Goal: Task Accomplishment & Management: Manage account settings

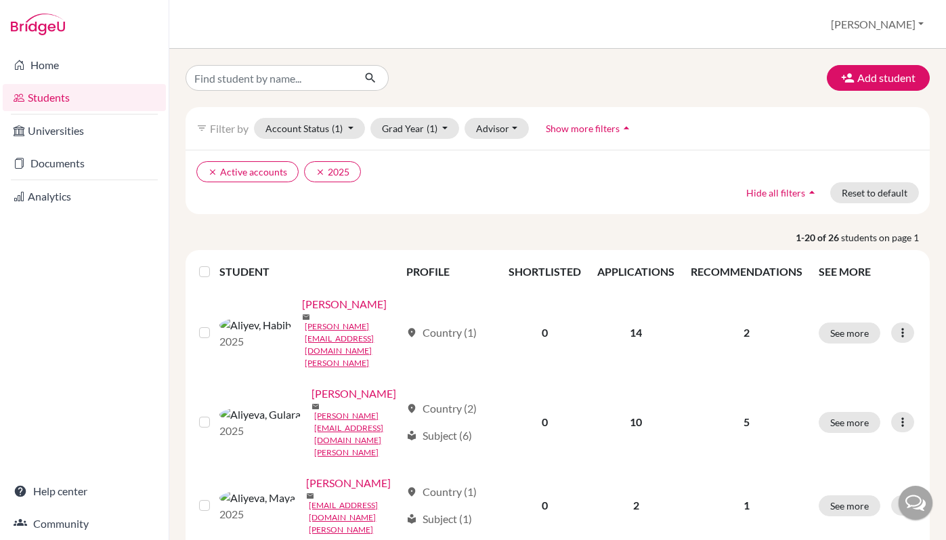
scroll to position [1, 0]
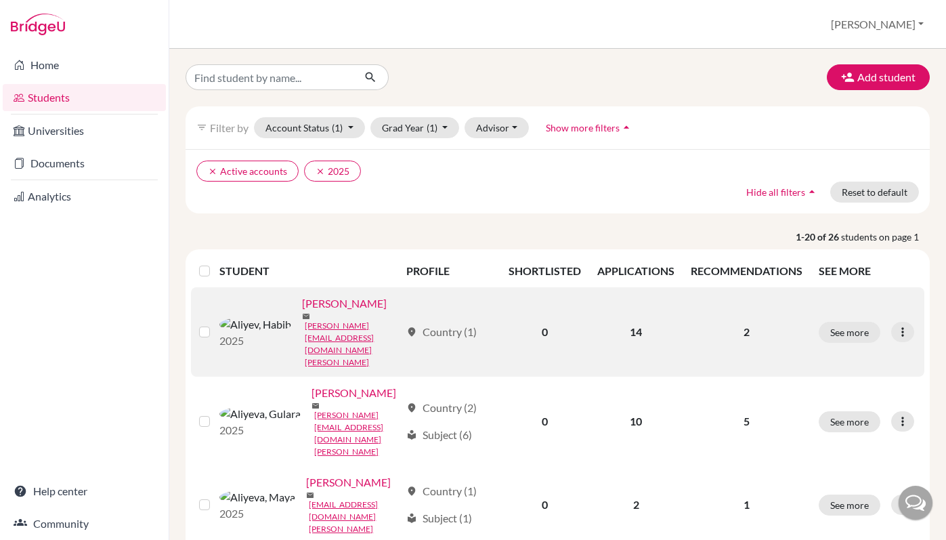
click at [215, 324] on label at bounding box center [215, 324] width 0 height 0
click at [0, 0] on input "checkbox" at bounding box center [0, 0] width 0 height 0
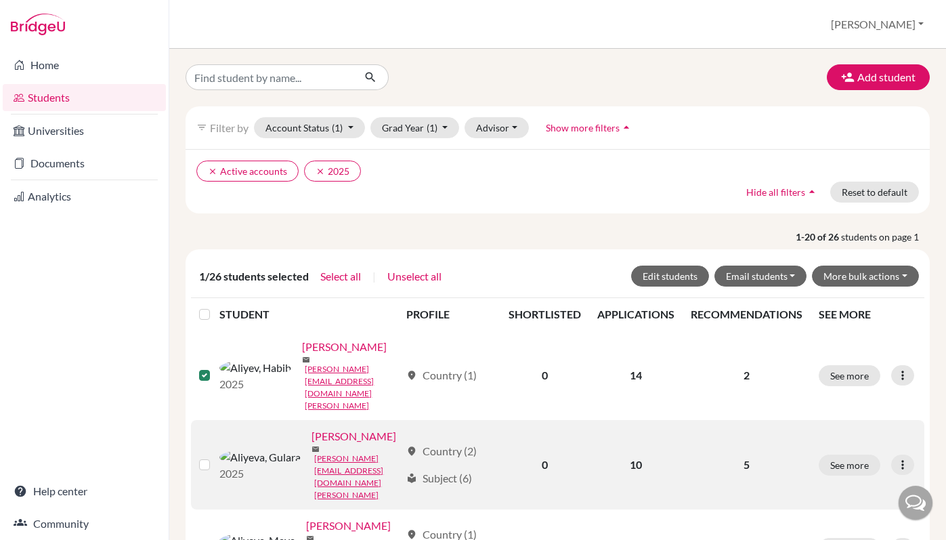
click at [215, 456] on label at bounding box center [215, 456] width 0 height 0
click at [0, 0] on input "checkbox" at bounding box center [0, 0] width 0 height 0
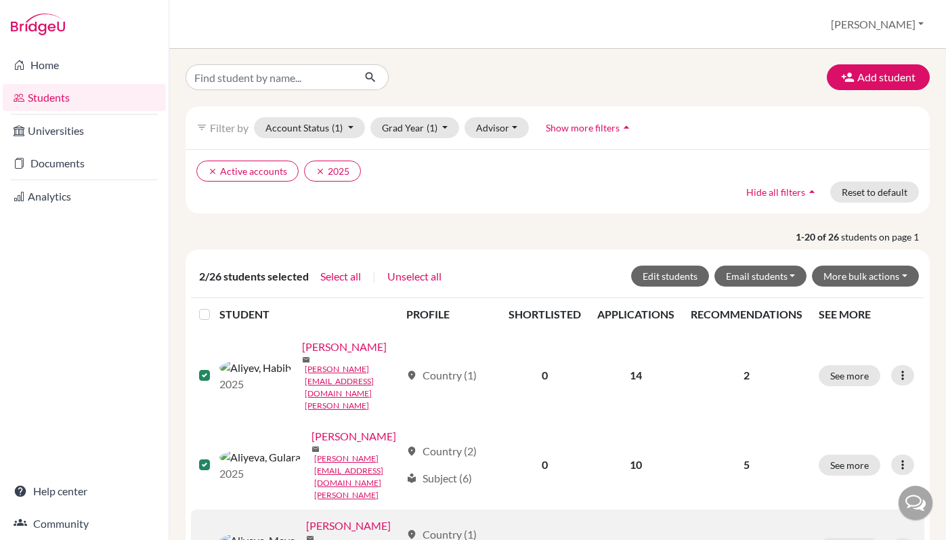
click at [215, 539] on label at bounding box center [215, 540] width 0 height 0
click at [0, 0] on input "checkbox" at bounding box center [0, 0] width 0 height 0
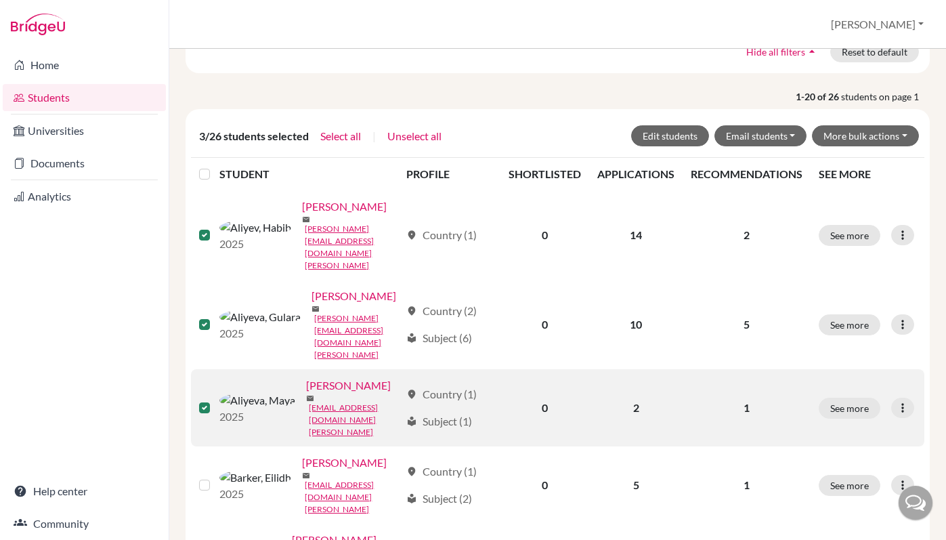
scroll to position [246, 0]
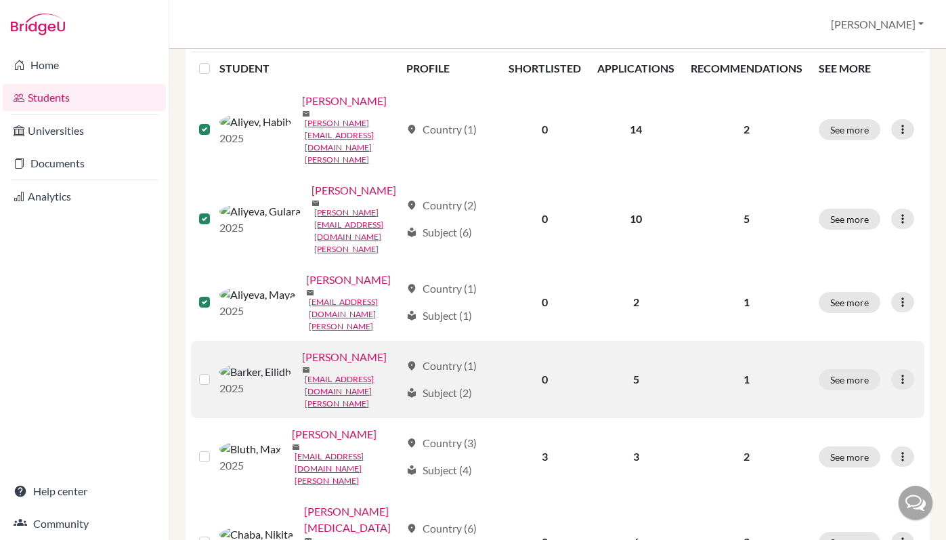
click at [215, 371] on label at bounding box center [215, 371] width 0 height 0
click at [0, 0] on input "checkbox" at bounding box center [0, 0] width 0 height 0
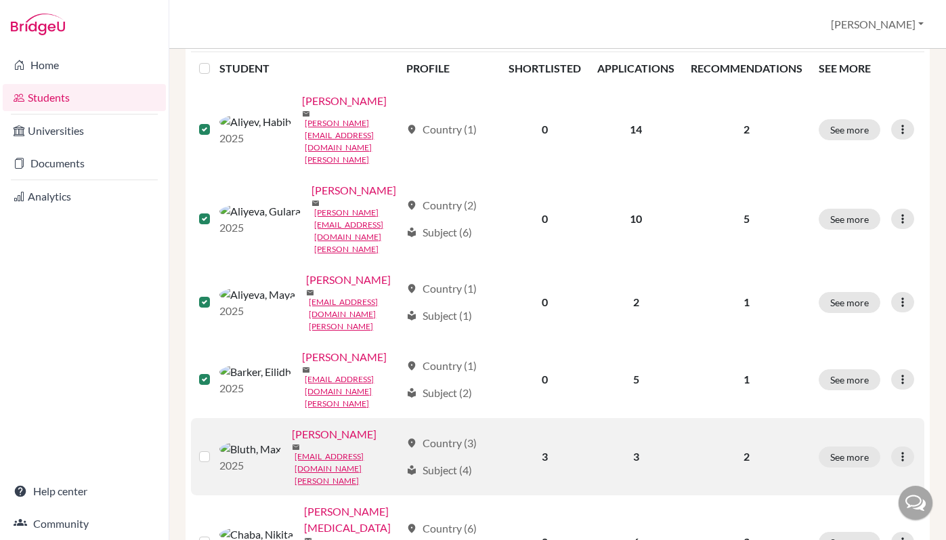
click at [215, 448] on label at bounding box center [215, 448] width 0 height 0
click at [0, 0] on input "checkbox" at bounding box center [0, 0] width 0 height 0
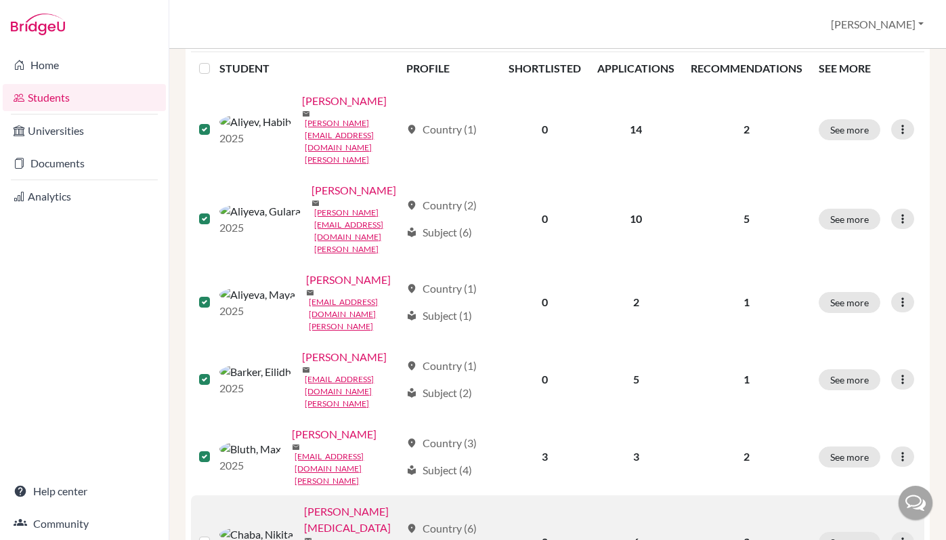
click at [215, 534] on label at bounding box center [215, 534] width 0 height 0
click at [0, 0] on input "checkbox" at bounding box center [0, 0] width 0 height 0
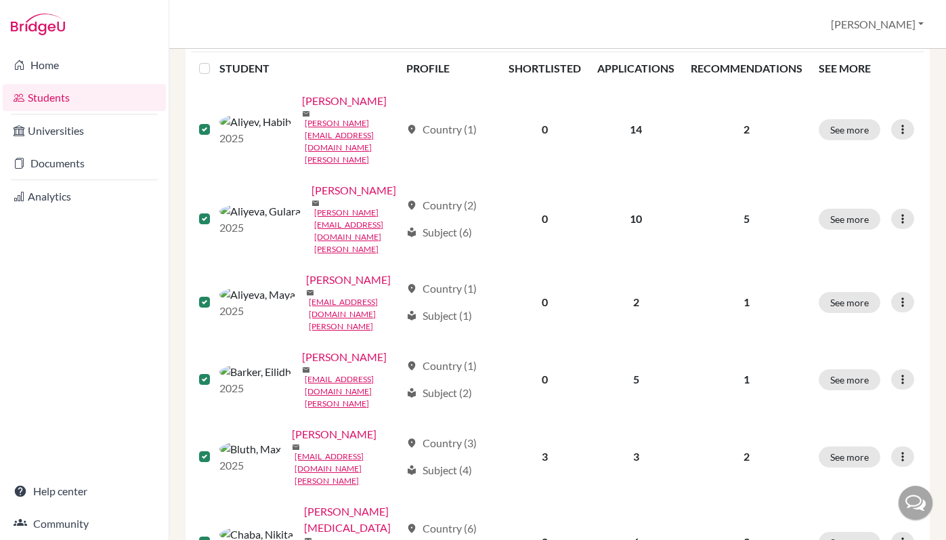
click at [0, 0] on input "checkbox" at bounding box center [0, 0] width 0 height 0
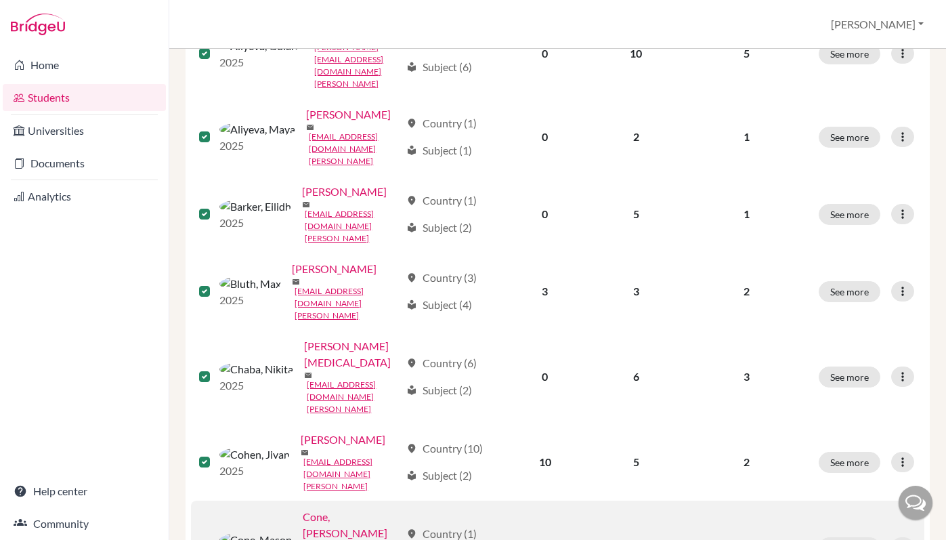
scroll to position [0, 0]
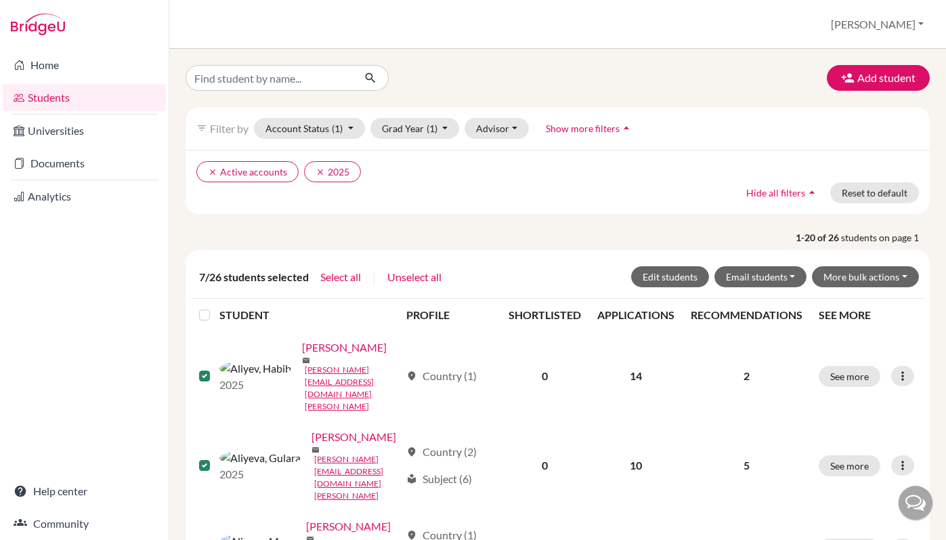
click at [215, 307] on label at bounding box center [215, 307] width 0 height 0
click at [0, 0] on input "checkbox" at bounding box center [0, 0] width 0 height 0
click at [215, 307] on label at bounding box center [215, 307] width 0 height 0
click at [0, 0] on input "checkbox" at bounding box center [0, 0] width 0 height 0
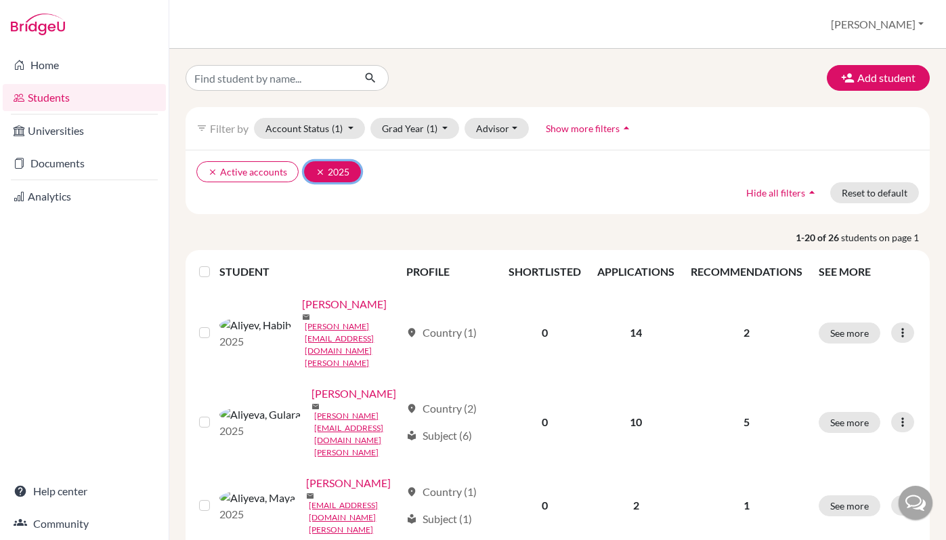
click at [317, 173] on icon "clear" at bounding box center [320, 171] width 9 height 9
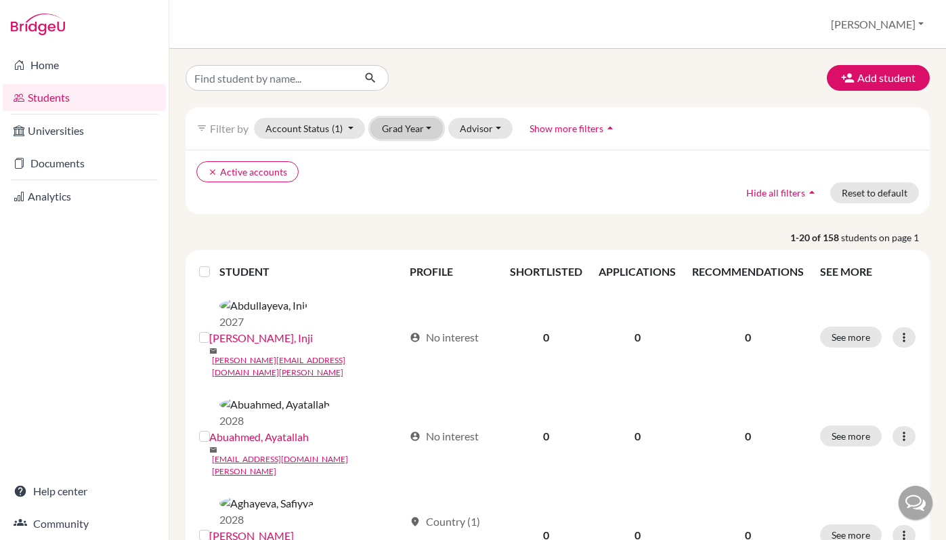
click at [408, 128] on button "Grad Year" at bounding box center [406, 128] width 73 height 21
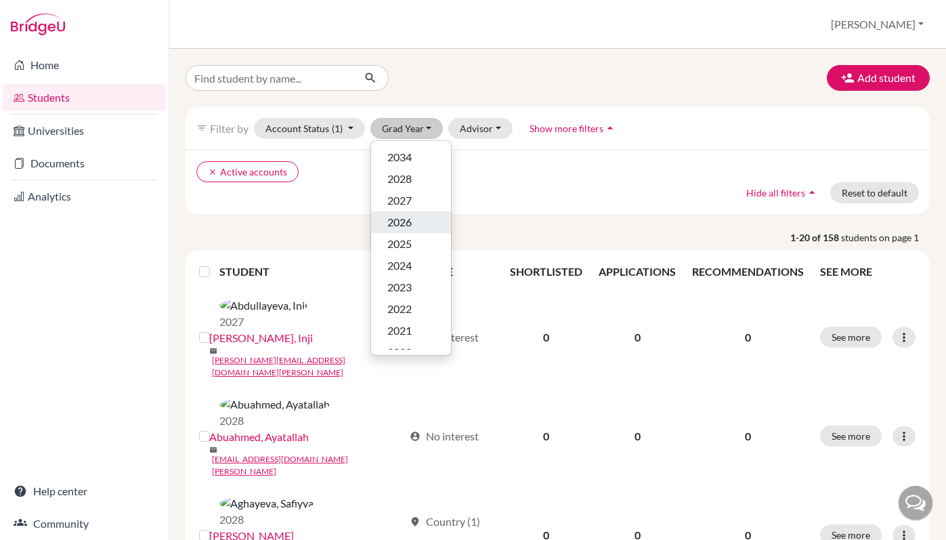
click at [409, 223] on span "2026" at bounding box center [399, 222] width 24 height 16
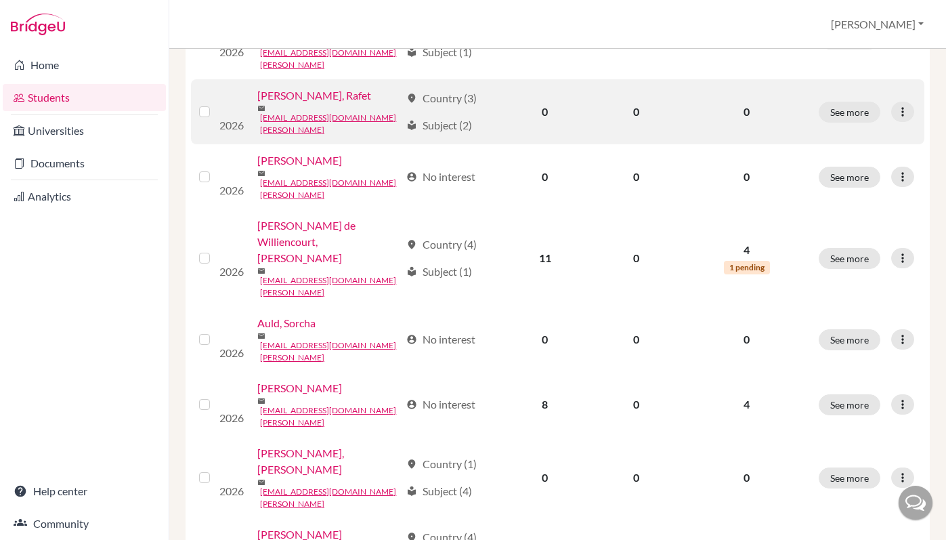
scroll to position [293, 0]
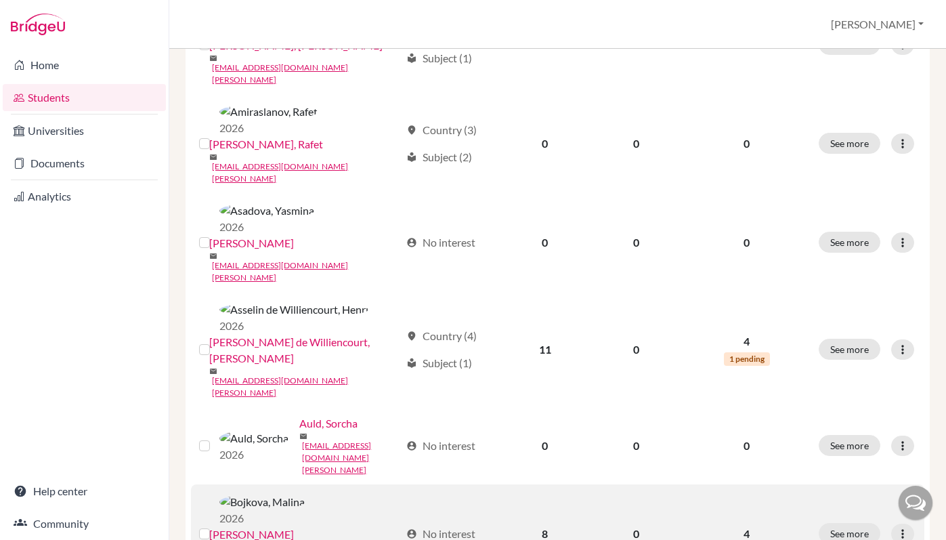
click at [215, 525] on label at bounding box center [215, 525] width 0 height 0
click at [0, 0] on input "checkbox" at bounding box center [0, 0] width 0 height 0
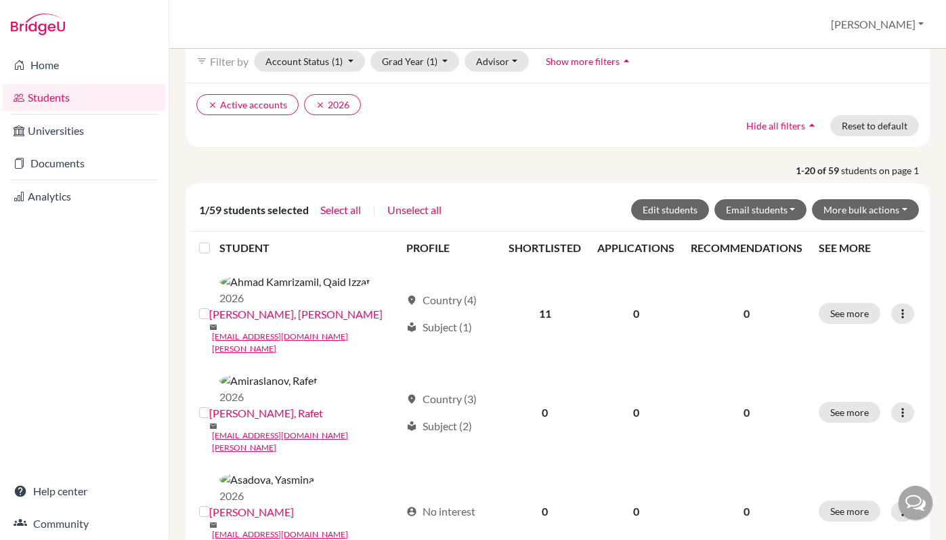
scroll to position [49, 0]
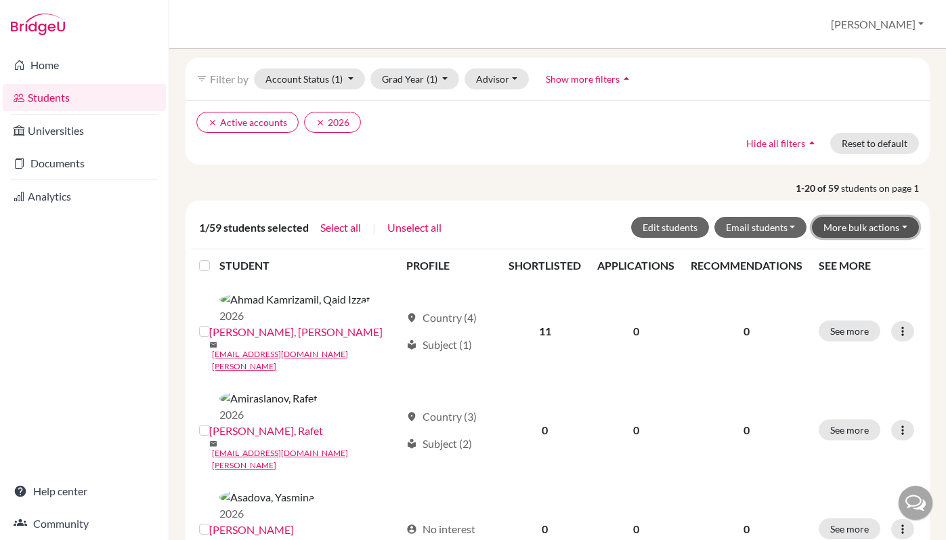
click at [868, 225] on button "More bulk actions" at bounding box center [865, 227] width 107 height 21
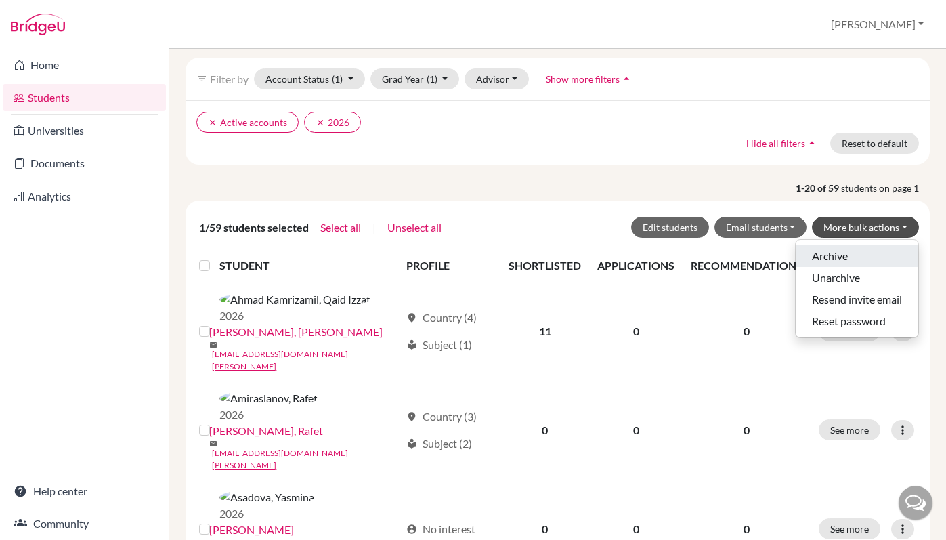
click at [847, 254] on button "Archive" at bounding box center [857, 256] width 123 height 22
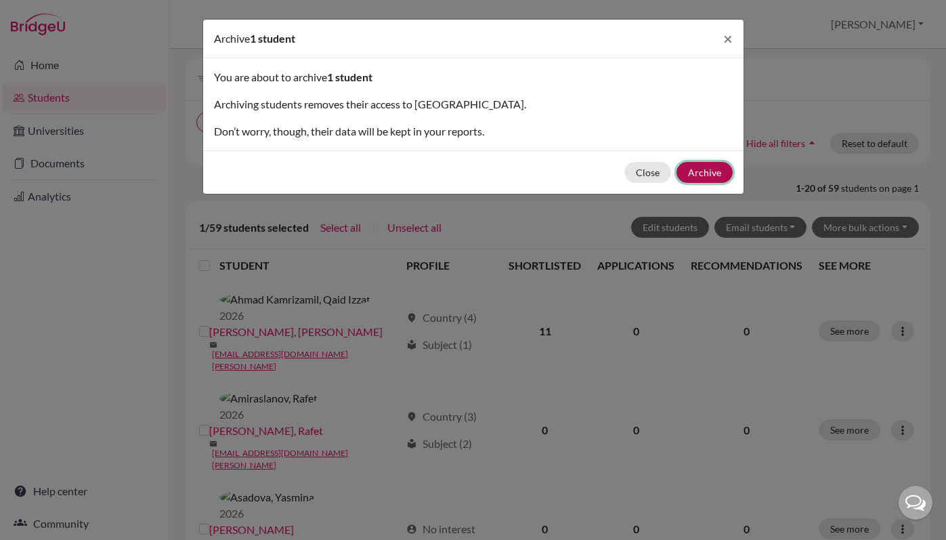
click at [703, 173] on button "Archive" at bounding box center [704, 172] width 56 height 21
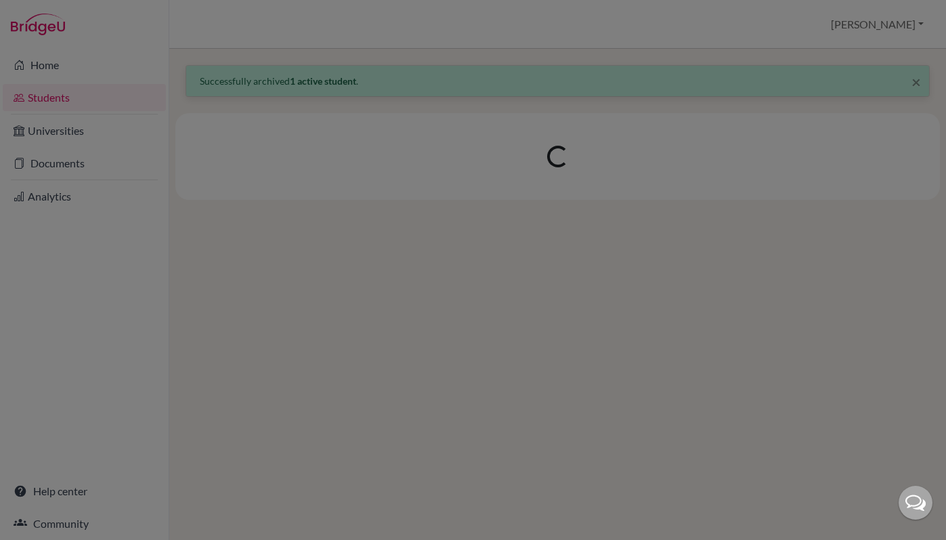
scroll to position [0, 0]
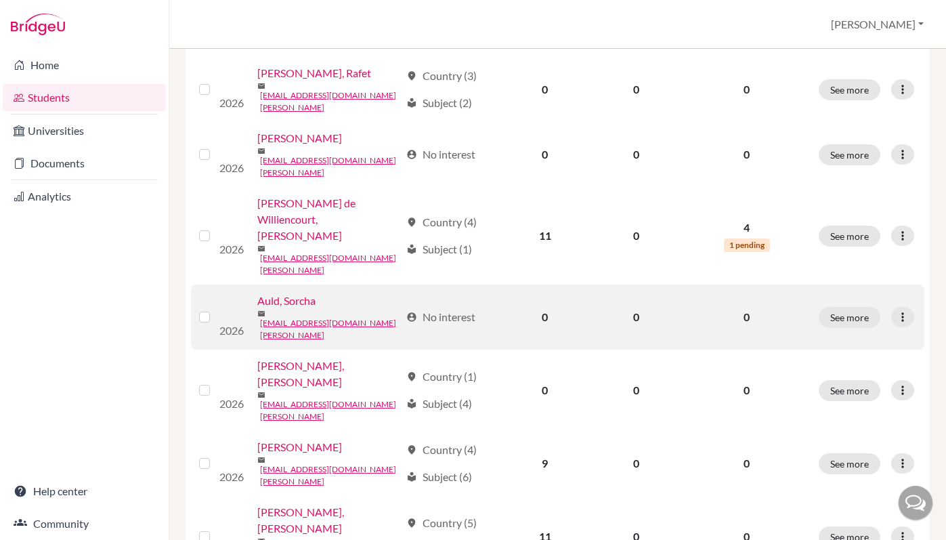
scroll to position [371, 0]
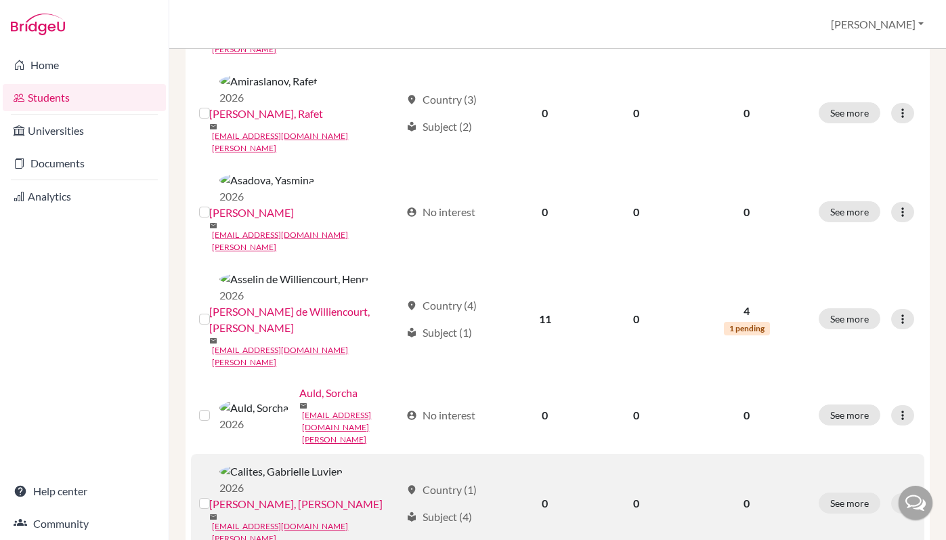
click at [215, 495] on label at bounding box center [215, 495] width 0 height 0
click at [0, 0] on input "checkbox" at bounding box center [0, 0] width 0 height 0
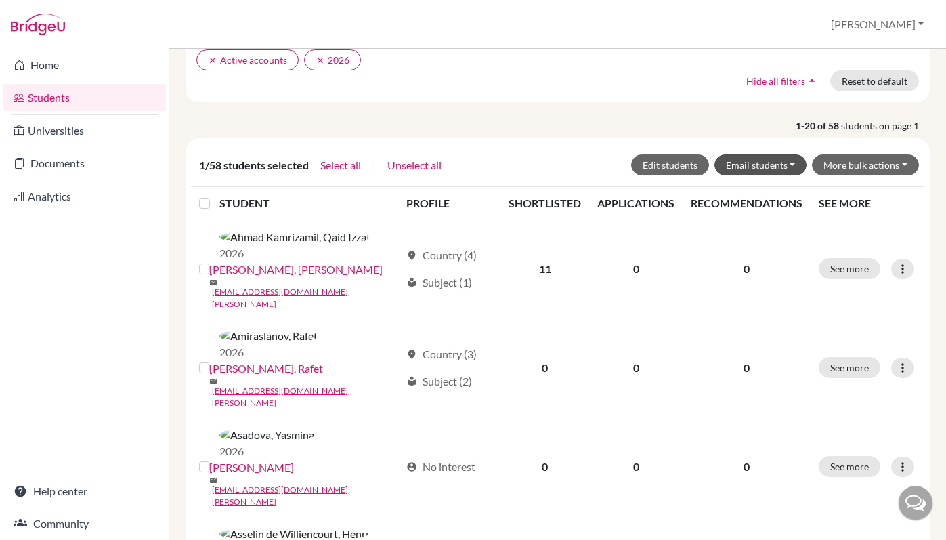
scroll to position [156, 0]
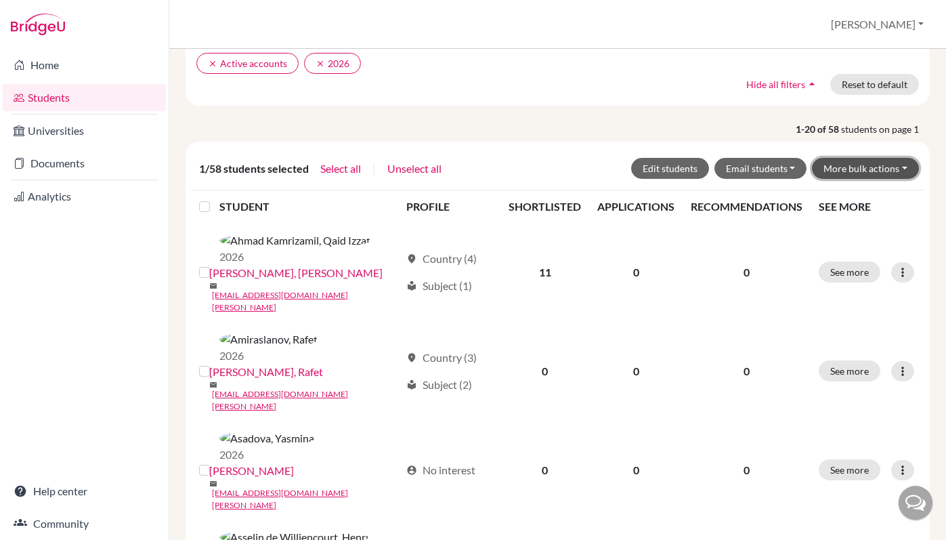
click at [855, 164] on button "More bulk actions" at bounding box center [865, 168] width 107 height 21
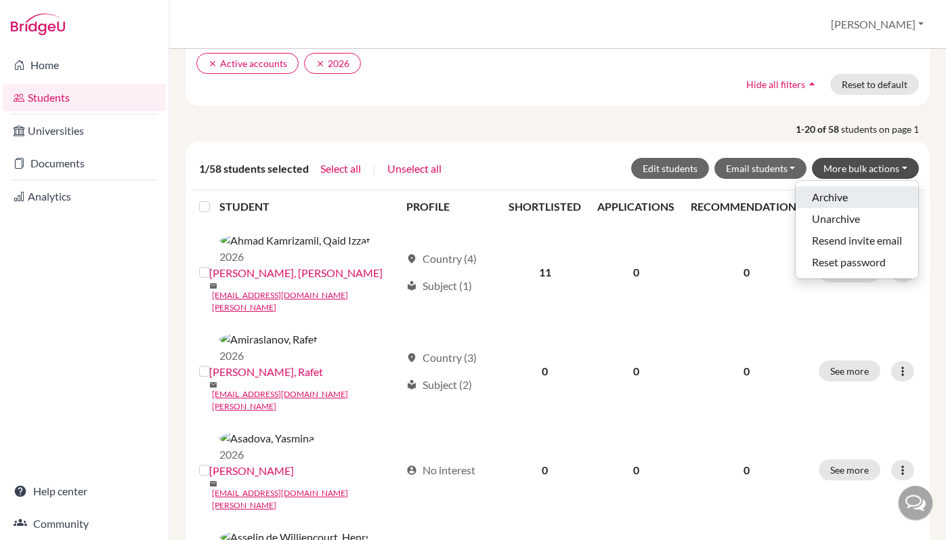
click at [823, 204] on button "Archive" at bounding box center [857, 197] width 123 height 22
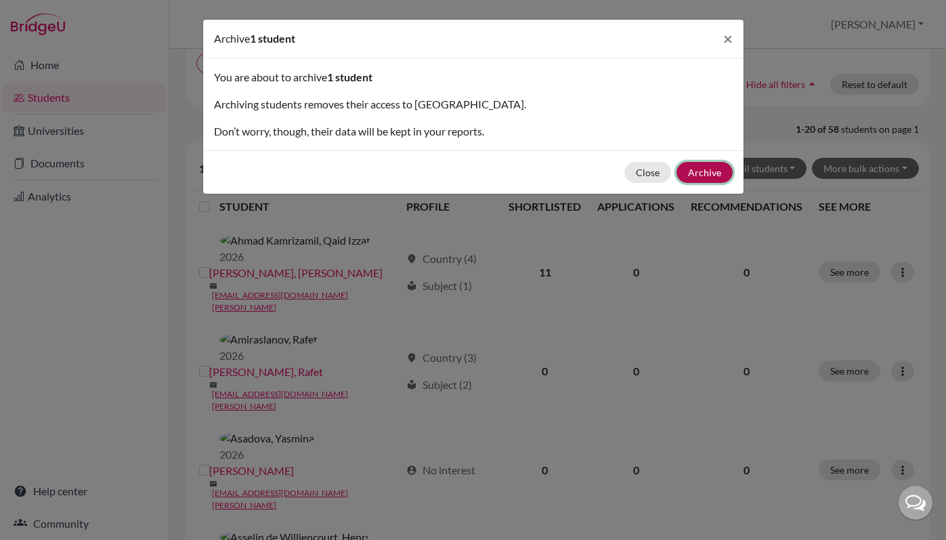
click at [709, 171] on button "Archive" at bounding box center [704, 172] width 56 height 21
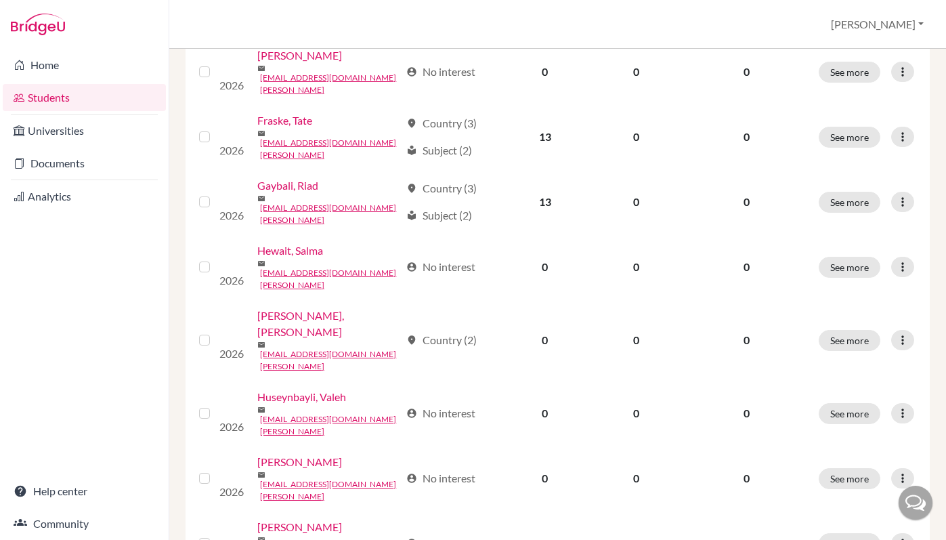
scroll to position [869, 0]
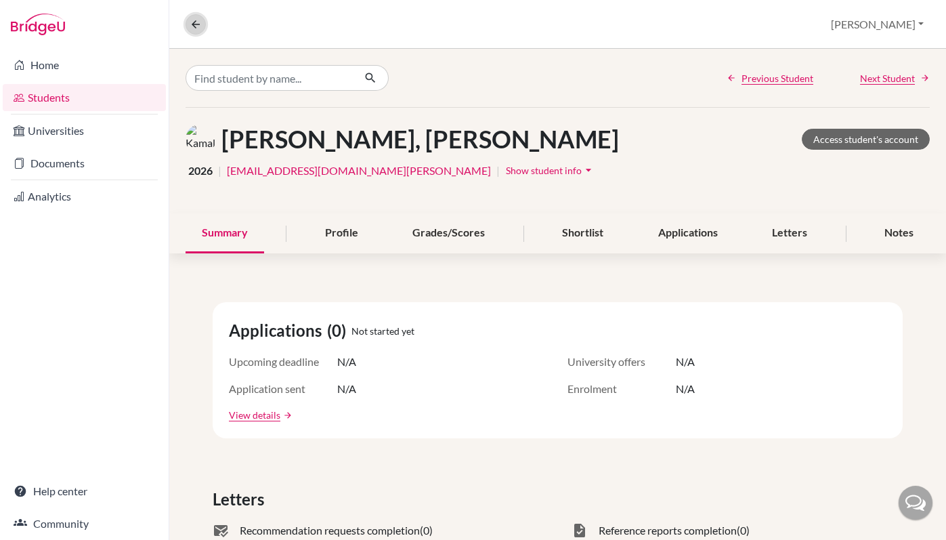
click at [195, 16] on button at bounding box center [196, 24] width 20 height 20
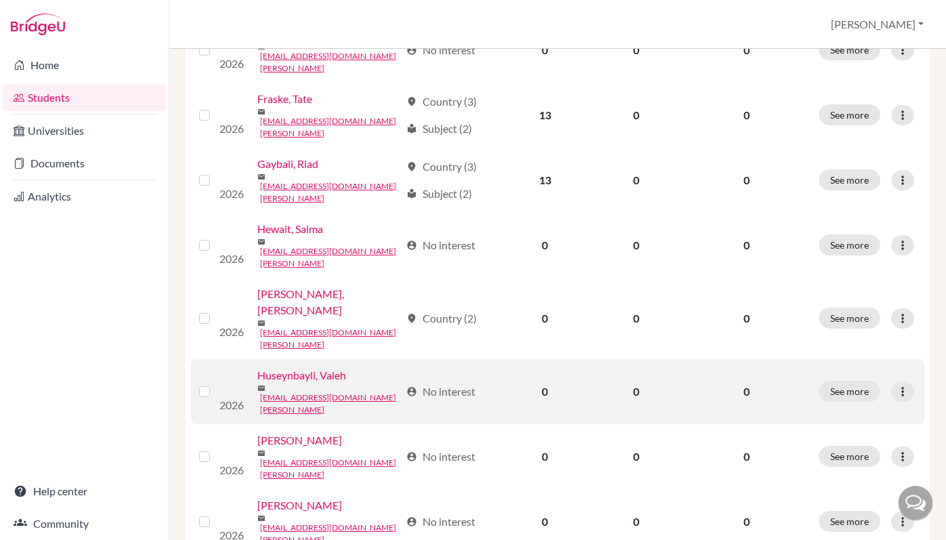
scroll to position [1031, 0]
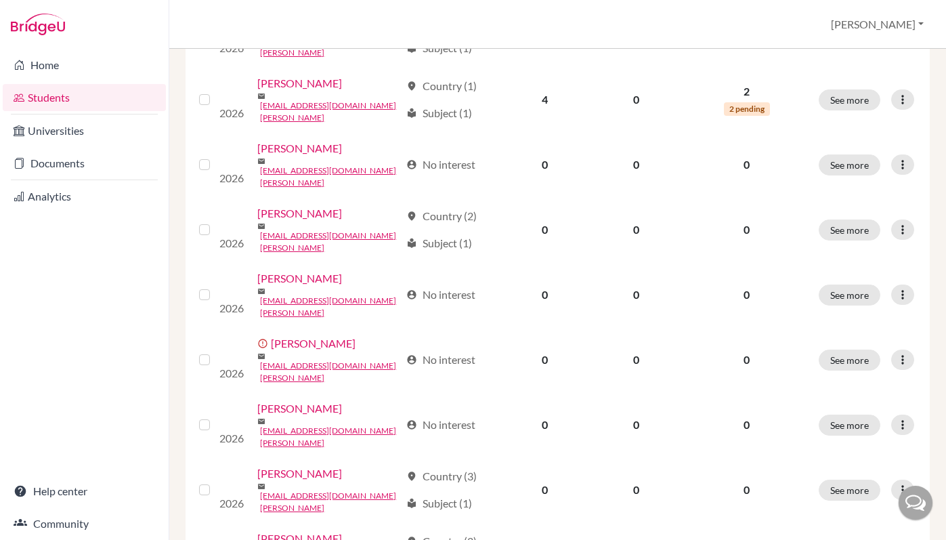
scroll to position [624, 0]
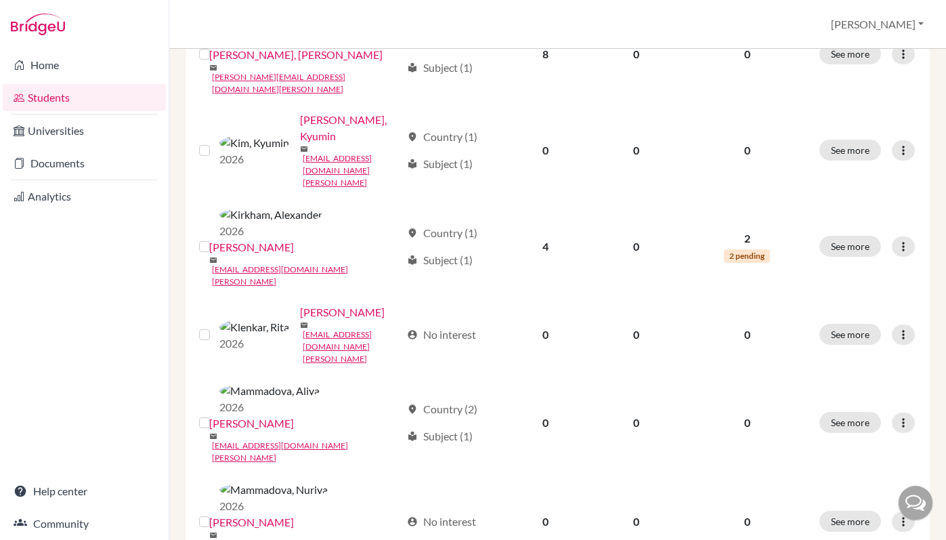
click at [0, 0] on input "checkbox" at bounding box center [0, 0] width 0 height 0
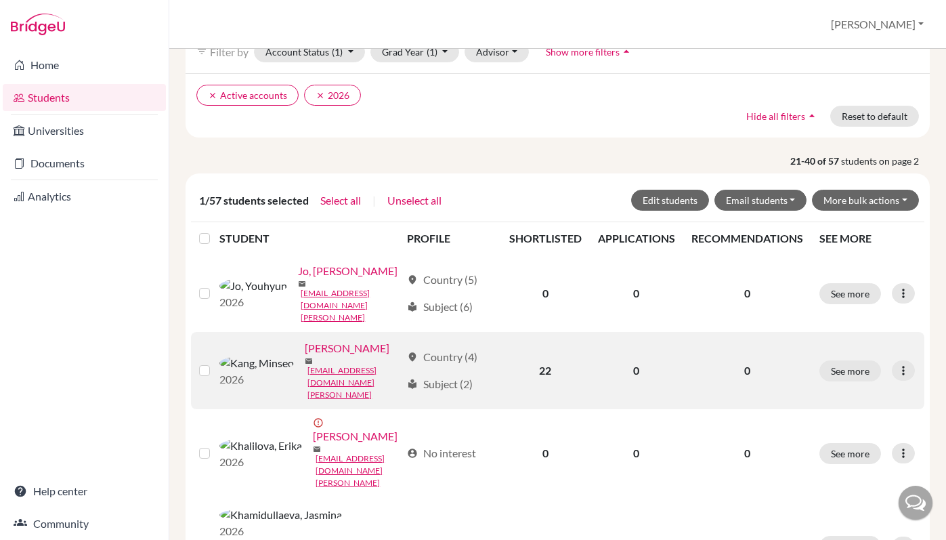
scroll to position [70, 0]
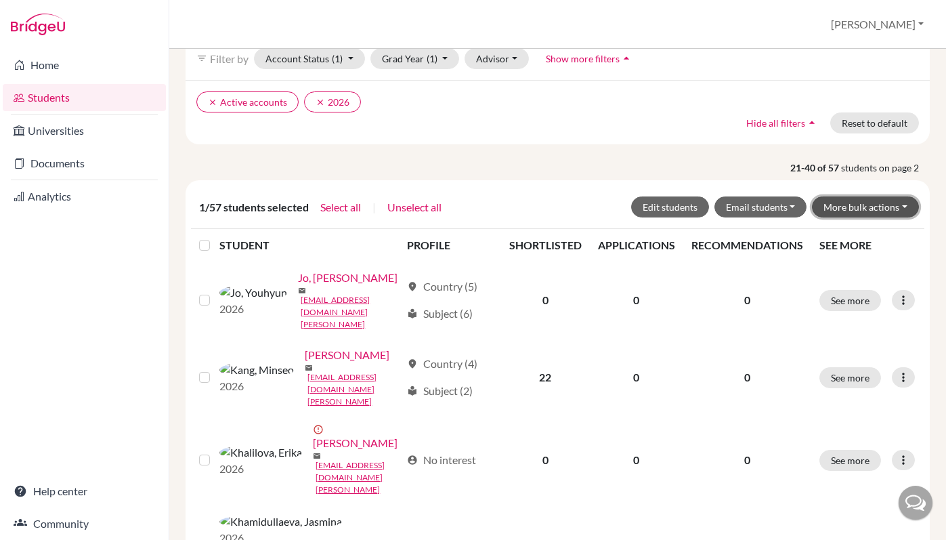
click at [852, 209] on button "More bulk actions" at bounding box center [865, 206] width 107 height 21
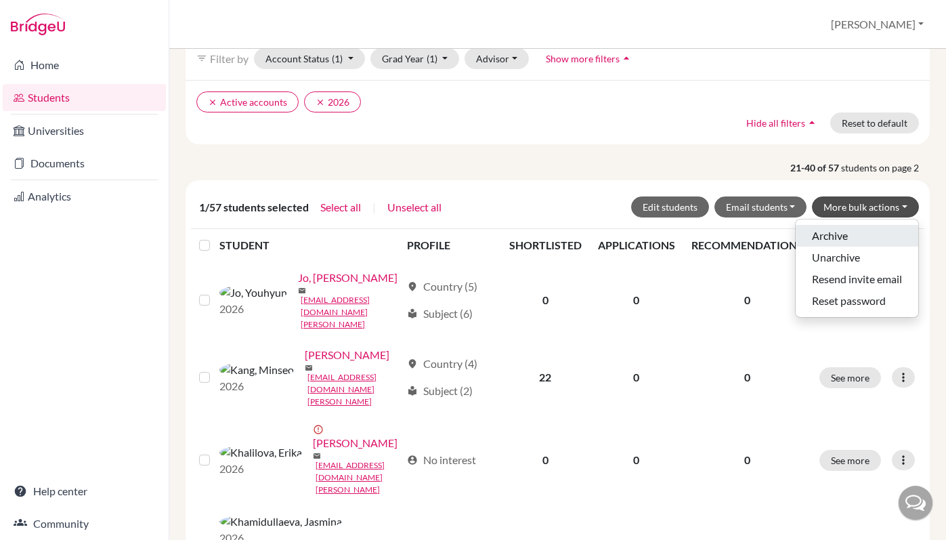
click at [836, 233] on button "Archive" at bounding box center [857, 236] width 123 height 22
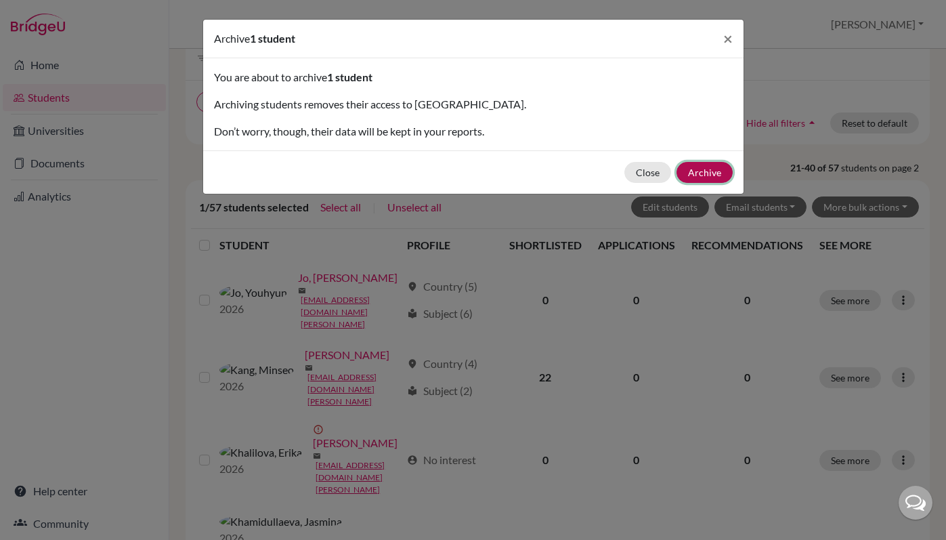
click at [703, 171] on button "Archive" at bounding box center [704, 172] width 56 height 21
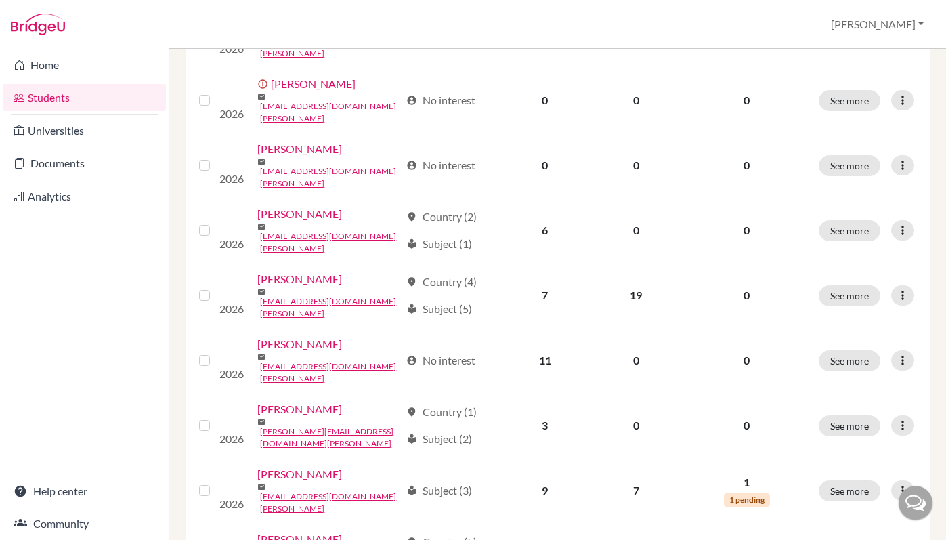
scroll to position [1079, 0]
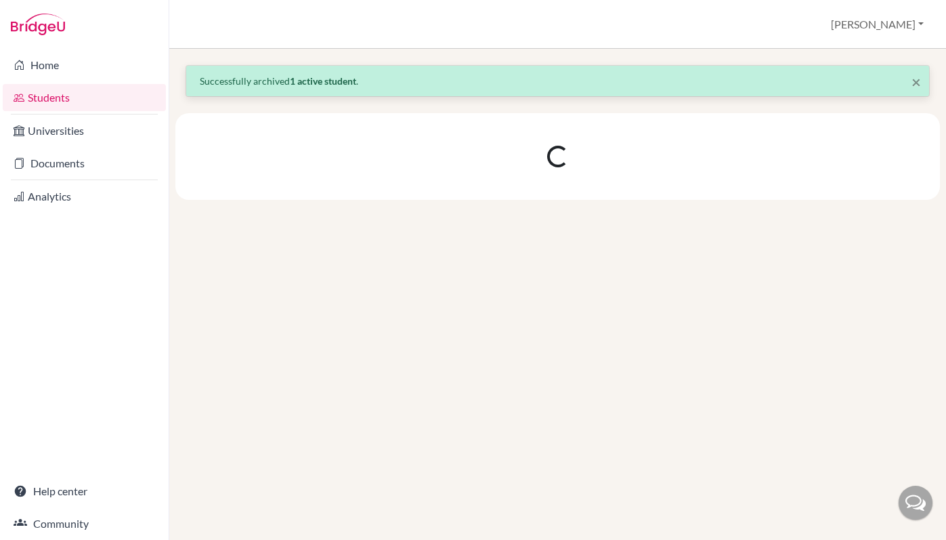
scroll to position [0, 0]
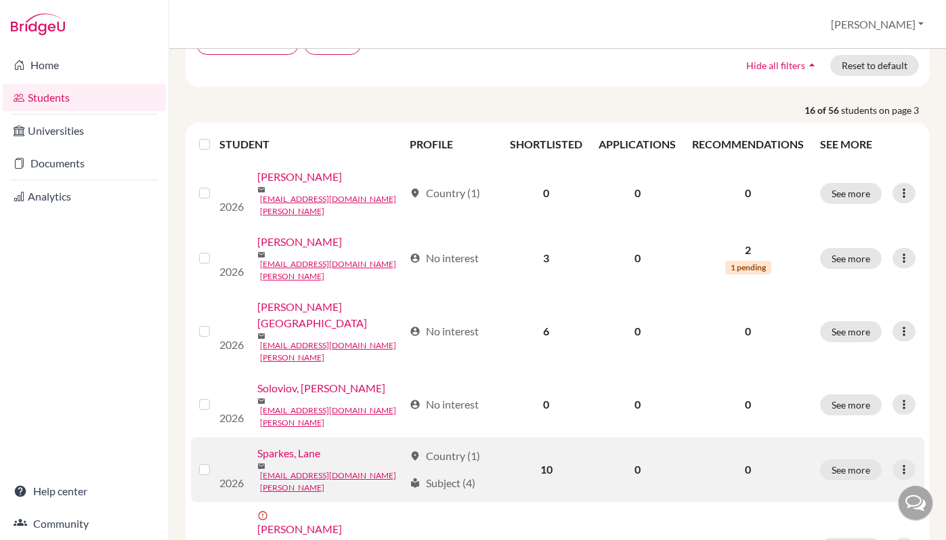
scroll to position [178, 0]
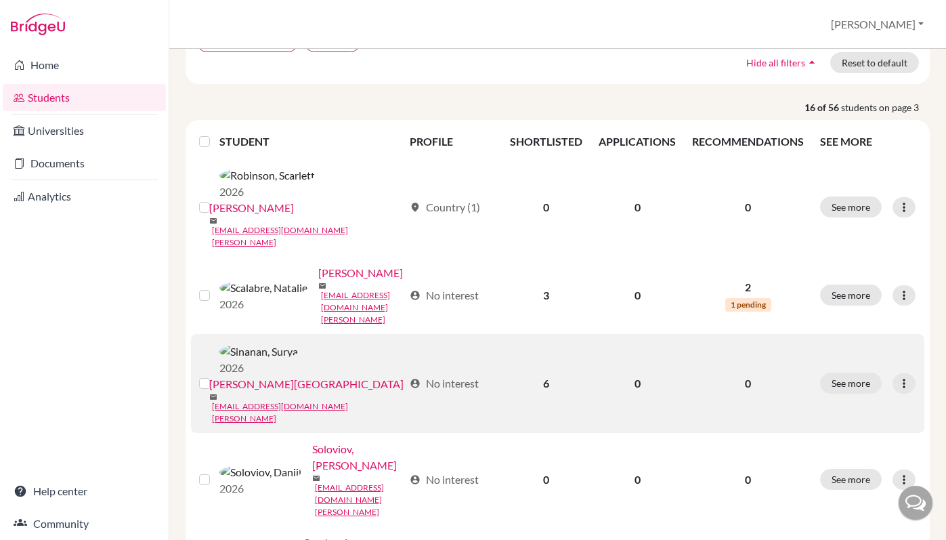
click at [215, 375] on label at bounding box center [215, 375] width 0 height 0
click at [0, 0] on input "checkbox" at bounding box center [0, 0] width 0 height 0
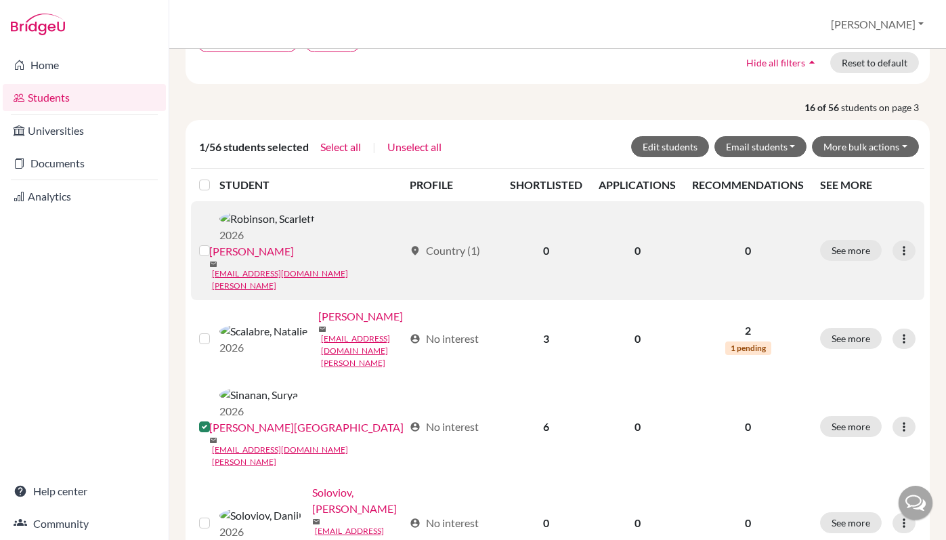
click at [215, 242] on label at bounding box center [215, 242] width 0 height 0
click at [0, 0] on input "checkbox" at bounding box center [0, 0] width 0 height 0
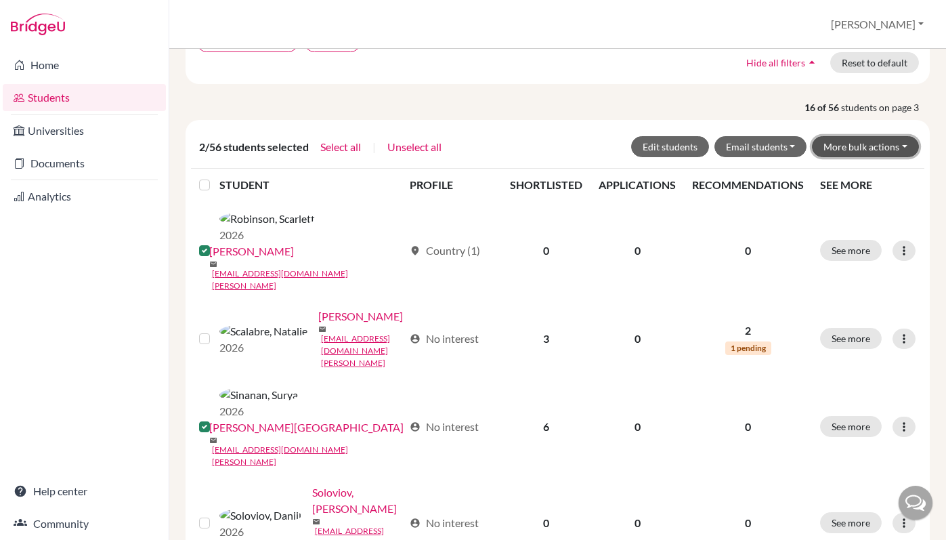
click at [862, 147] on button "More bulk actions" at bounding box center [865, 146] width 107 height 21
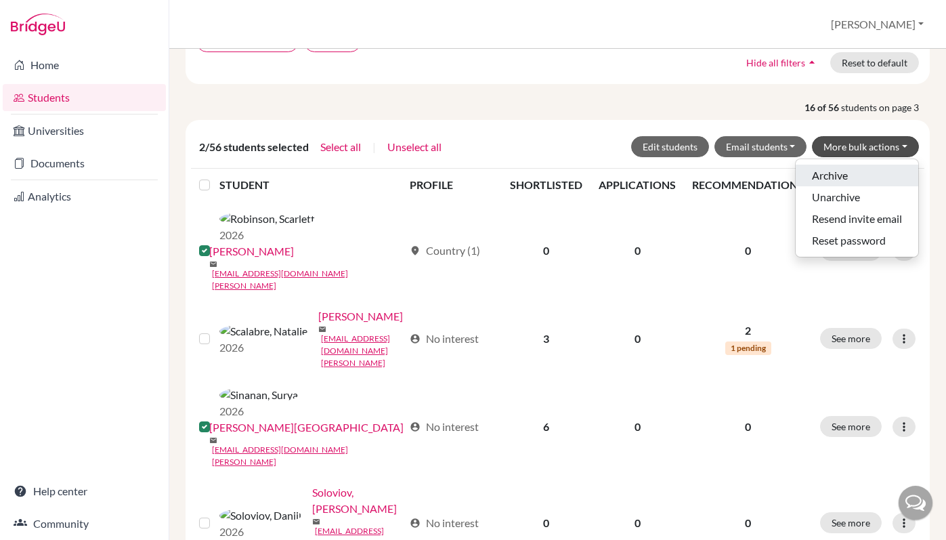
click at [854, 177] on button "Archive" at bounding box center [857, 176] width 123 height 22
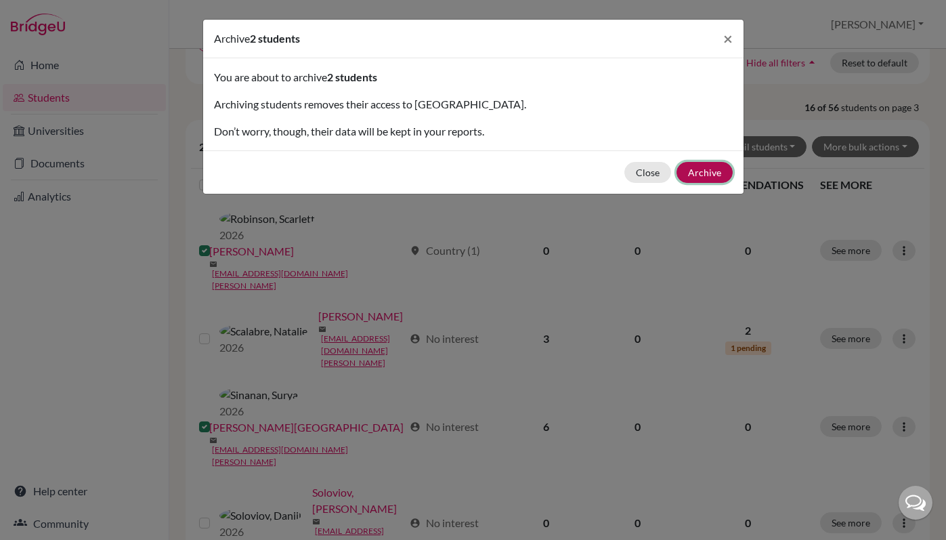
click at [716, 169] on button "Archive" at bounding box center [704, 172] width 56 height 21
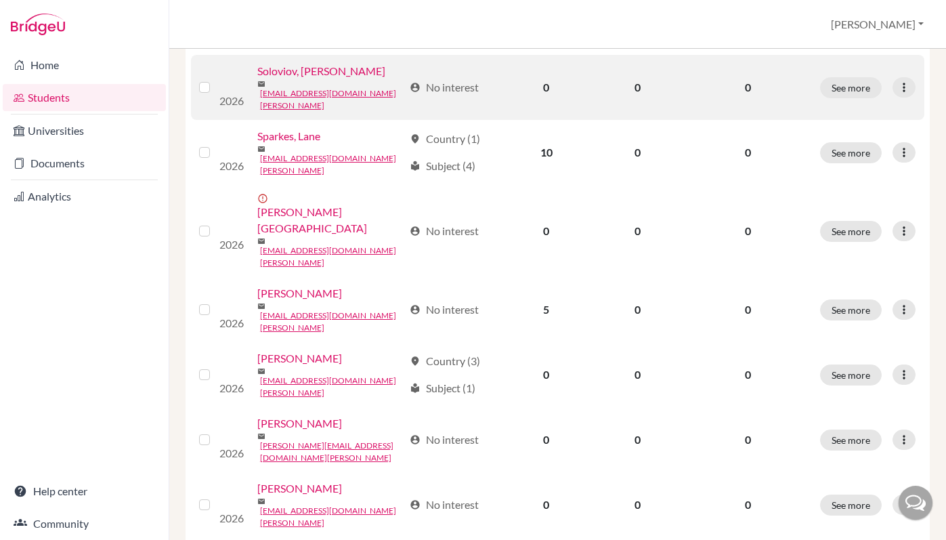
scroll to position [350, 0]
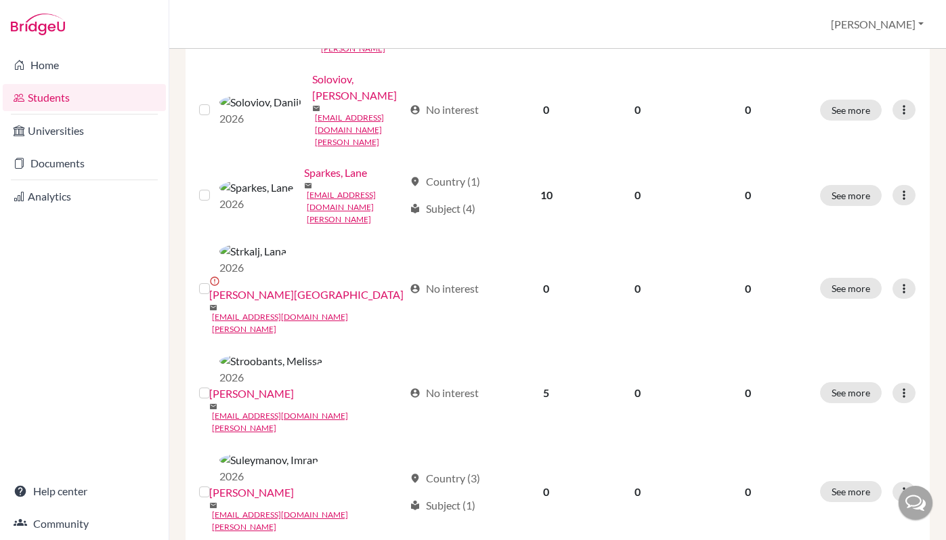
click at [0, 0] on input "checkbox" at bounding box center [0, 0] width 0 height 0
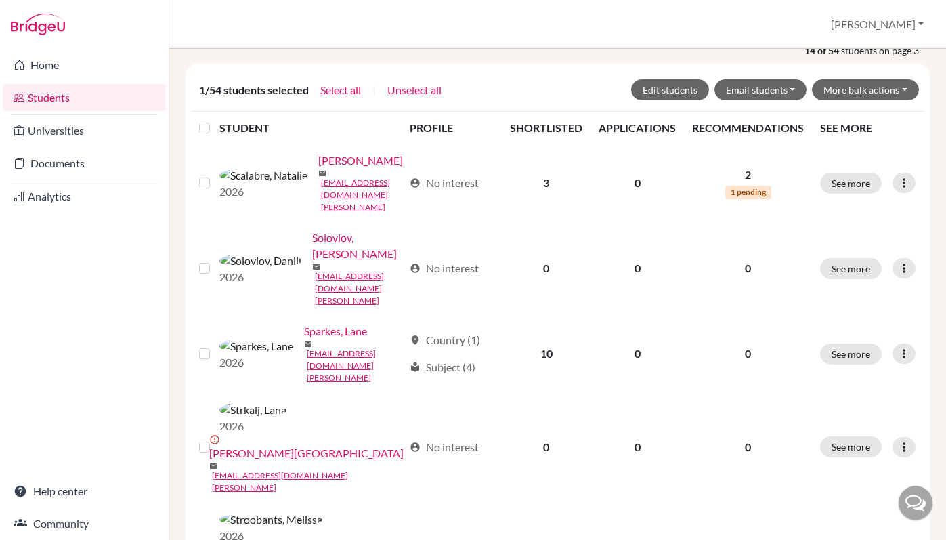
scroll to position [163, 0]
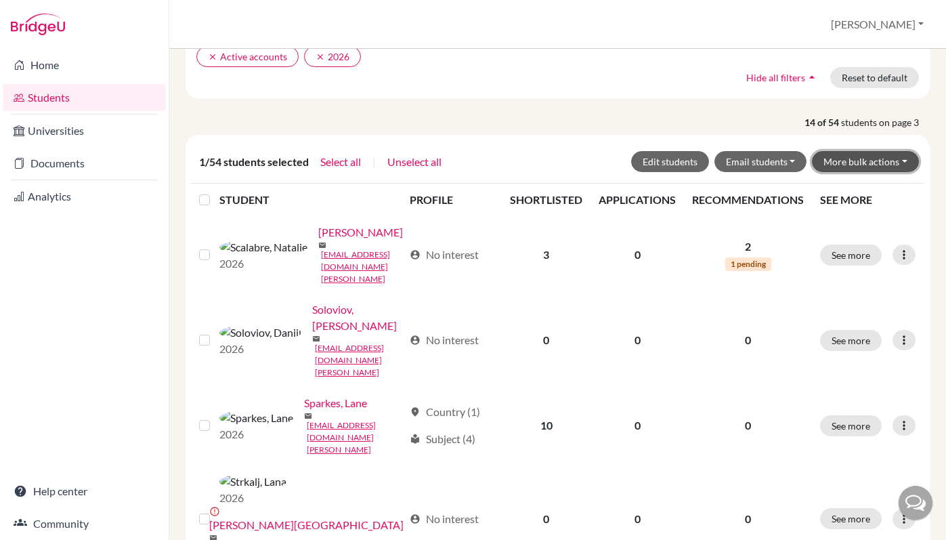
click at [837, 167] on button "More bulk actions" at bounding box center [865, 161] width 107 height 21
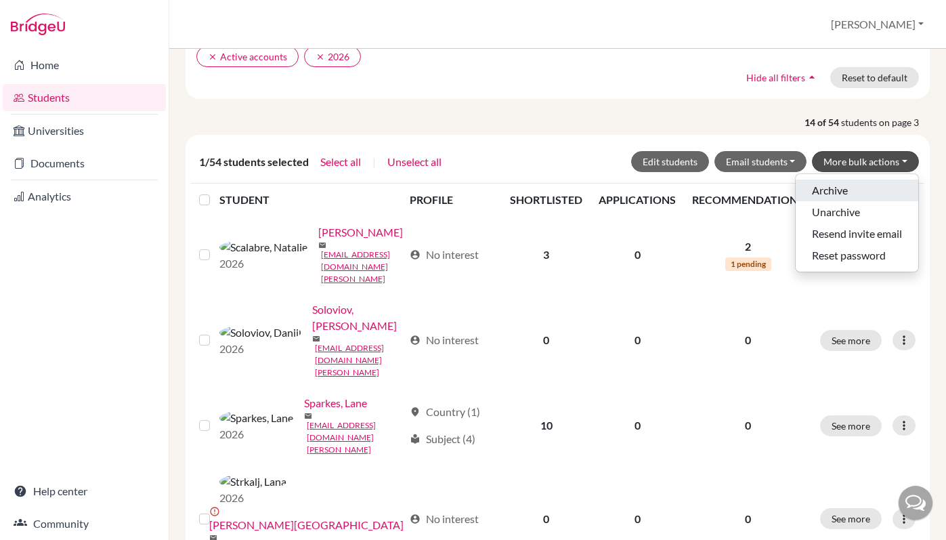
click at [837, 188] on button "Archive" at bounding box center [857, 190] width 123 height 22
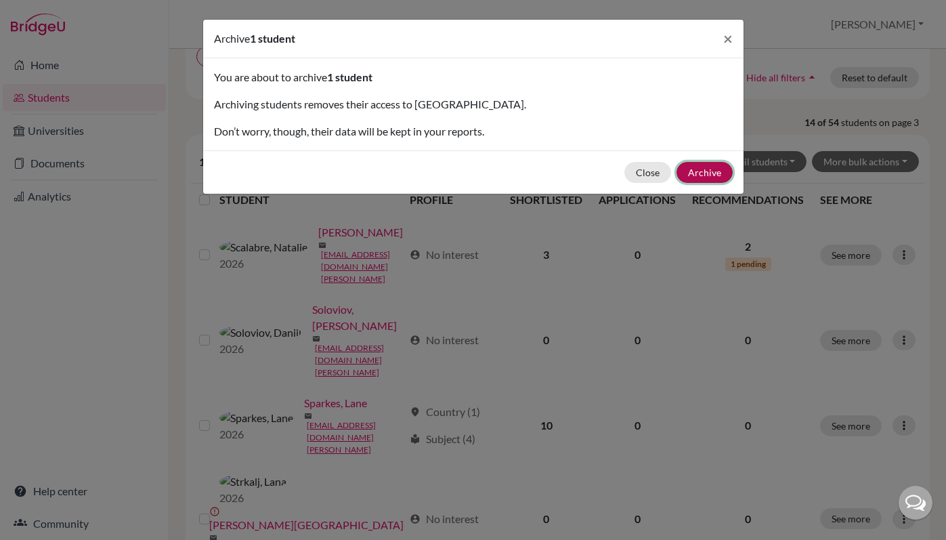
click at [703, 171] on button "Archive" at bounding box center [704, 172] width 56 height 21
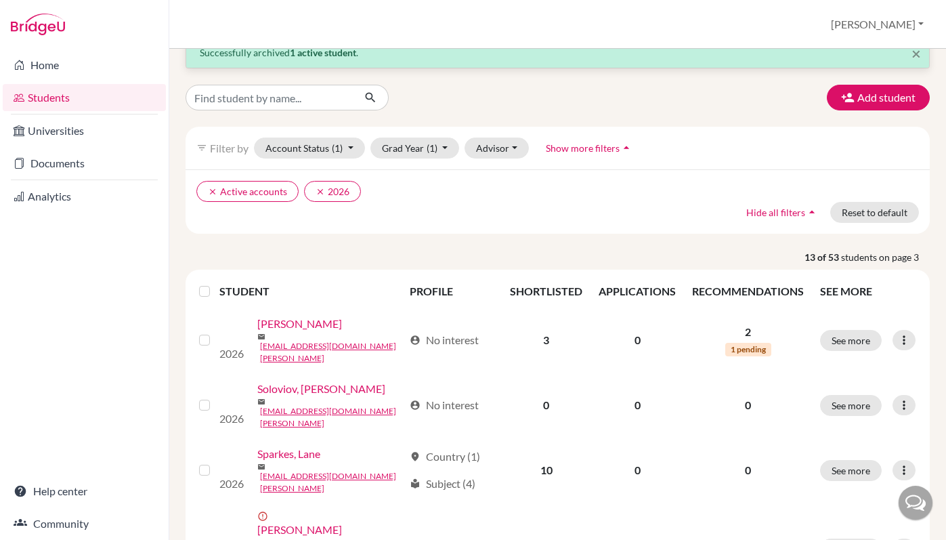
scroll to position [0, 0]
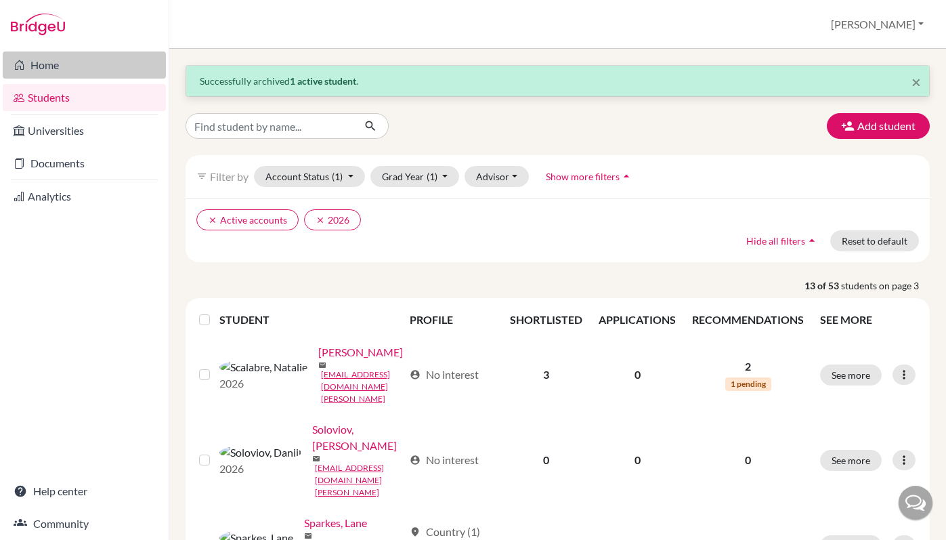
click at [72, 72] on link "Home" at bounding box center [84, 64] width 163 height 27
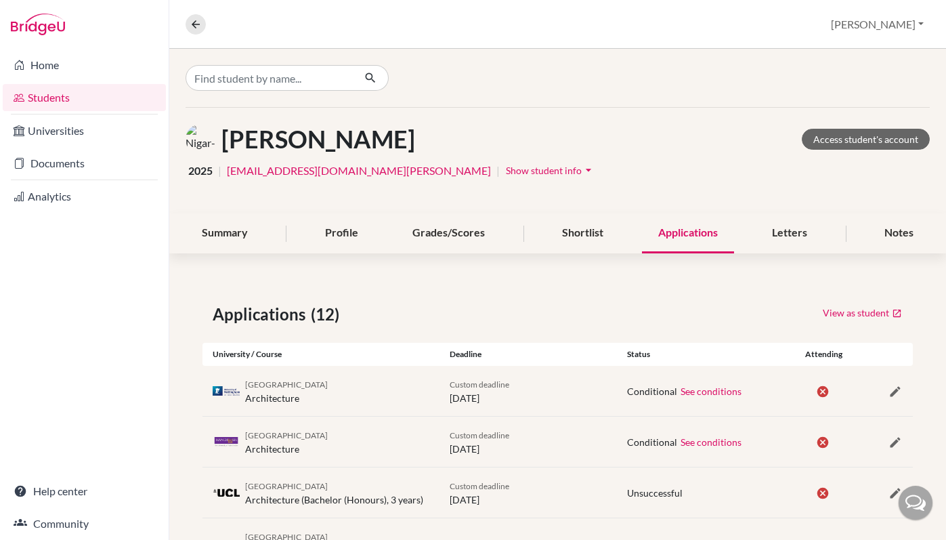
click at [84, 93] on link "Students" at bounding box center [84, 97] width 163 height 27
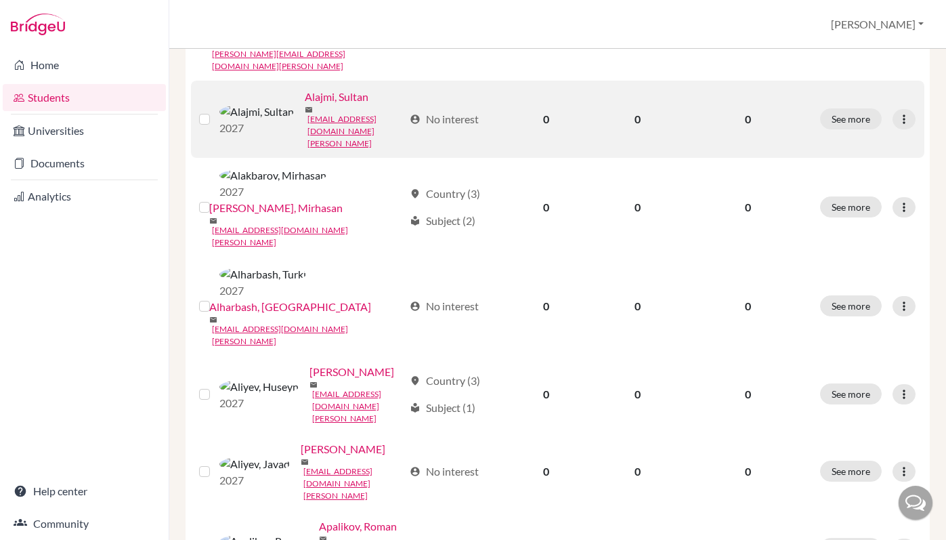
scroll to position [308, 0]
